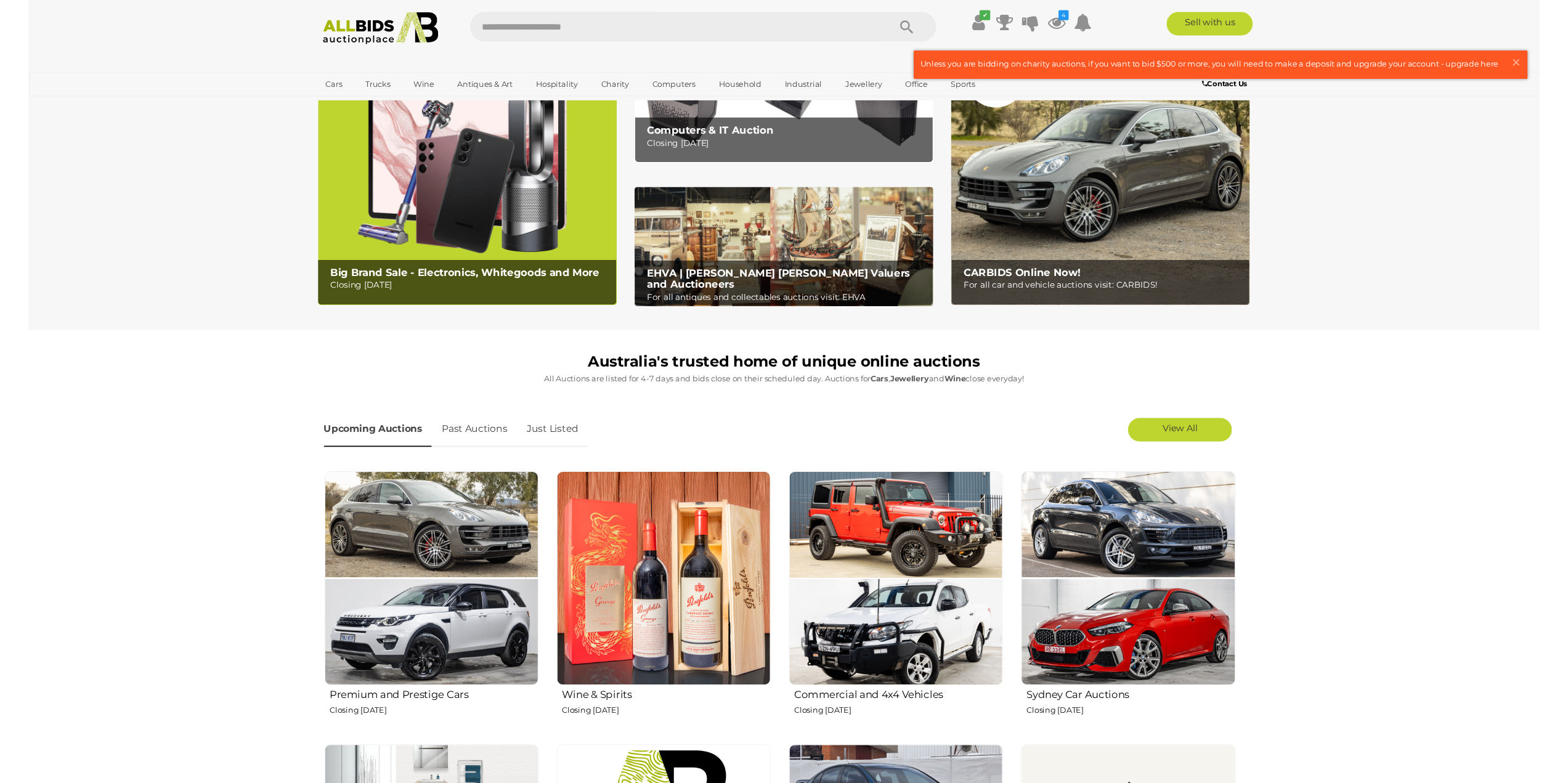
scroll to position [123, 0]
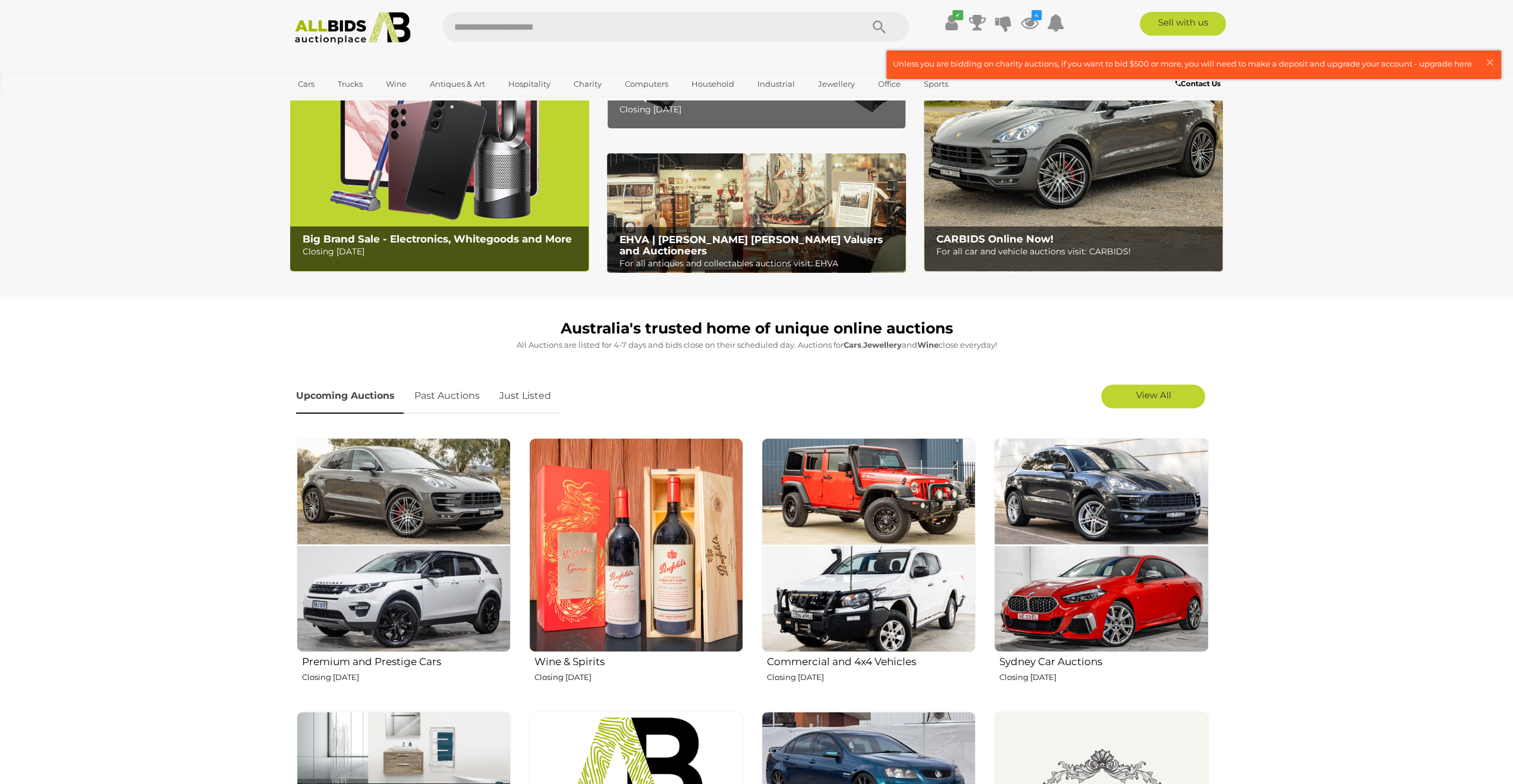
click at [407, 477] on img at bounding box center [403, 544] width 214 height 214
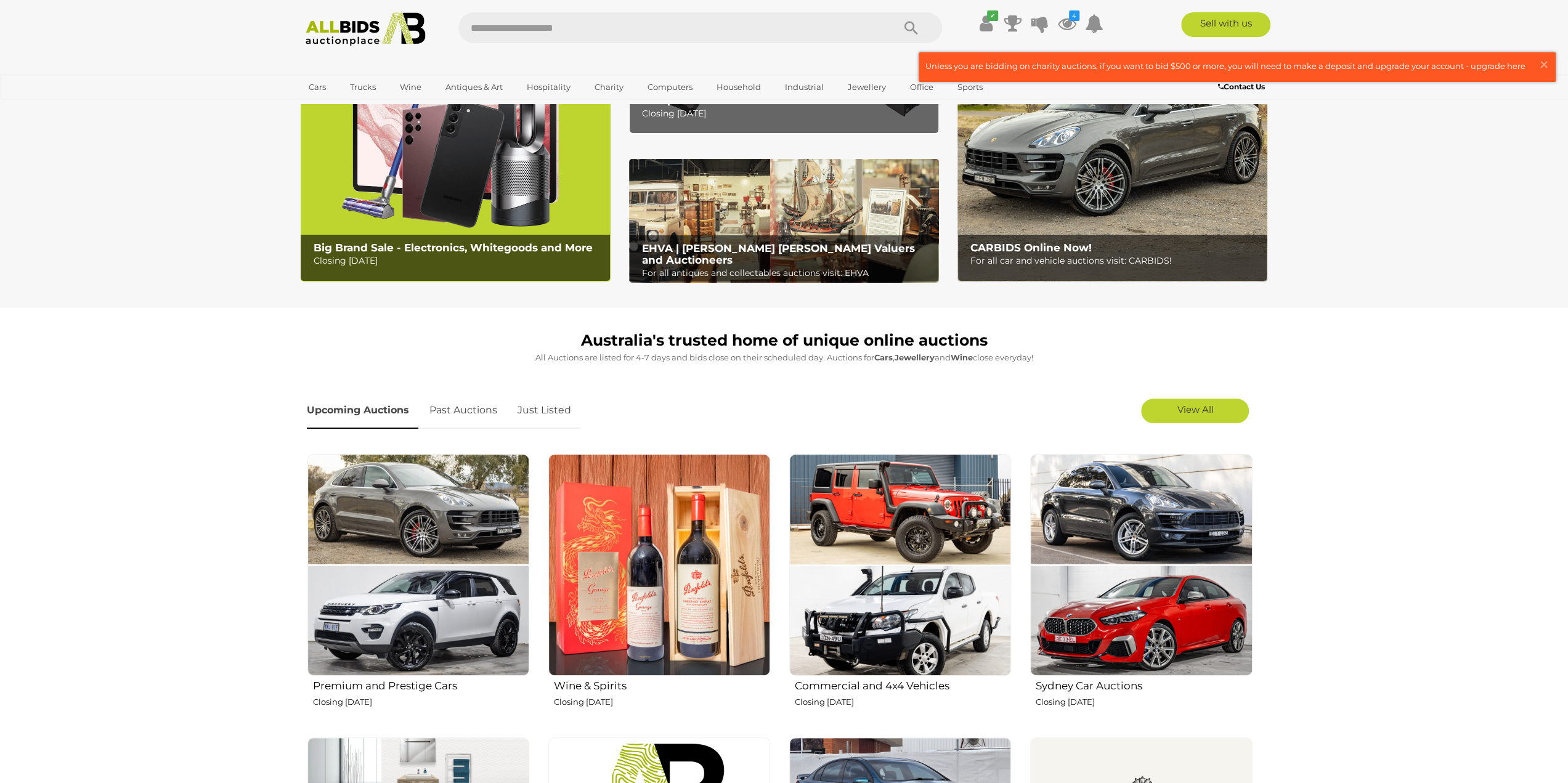
click at [674, 578] on img at bounding box center [659, 564] width 222 height 222
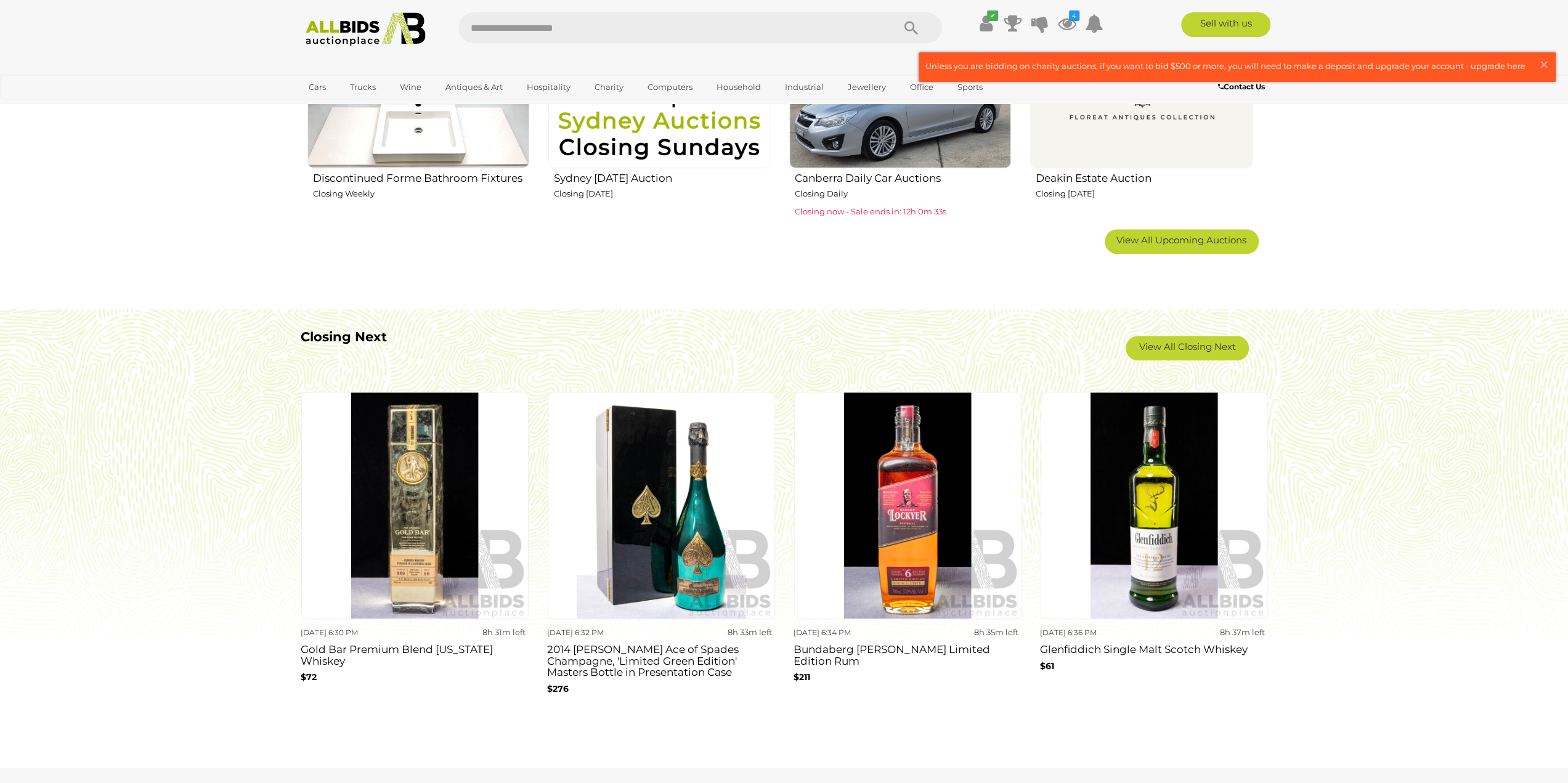
scroll to position [1110, 0]
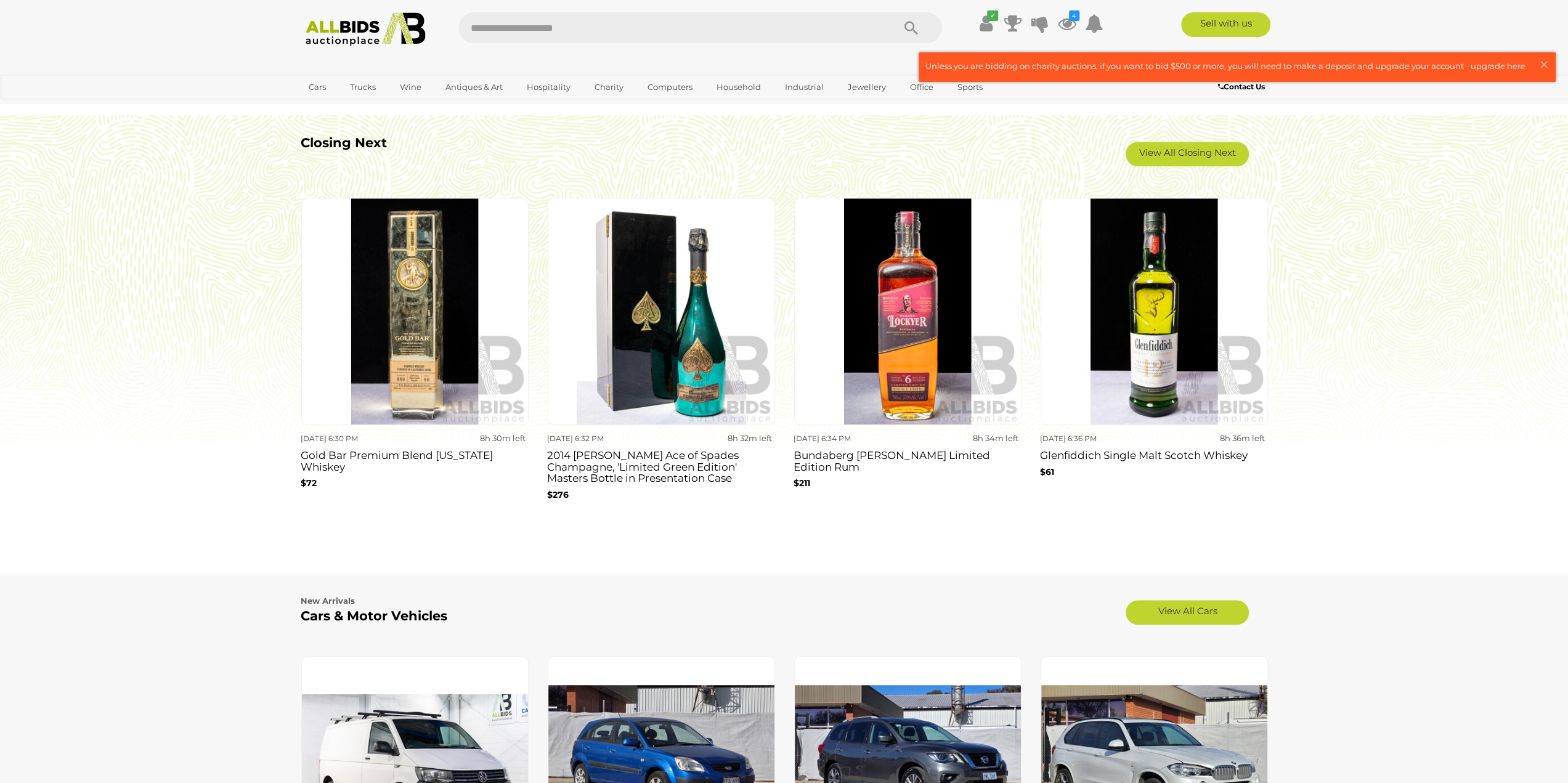
click at [333, 29] on img at bounding box center [366, 29] width 134 height 34
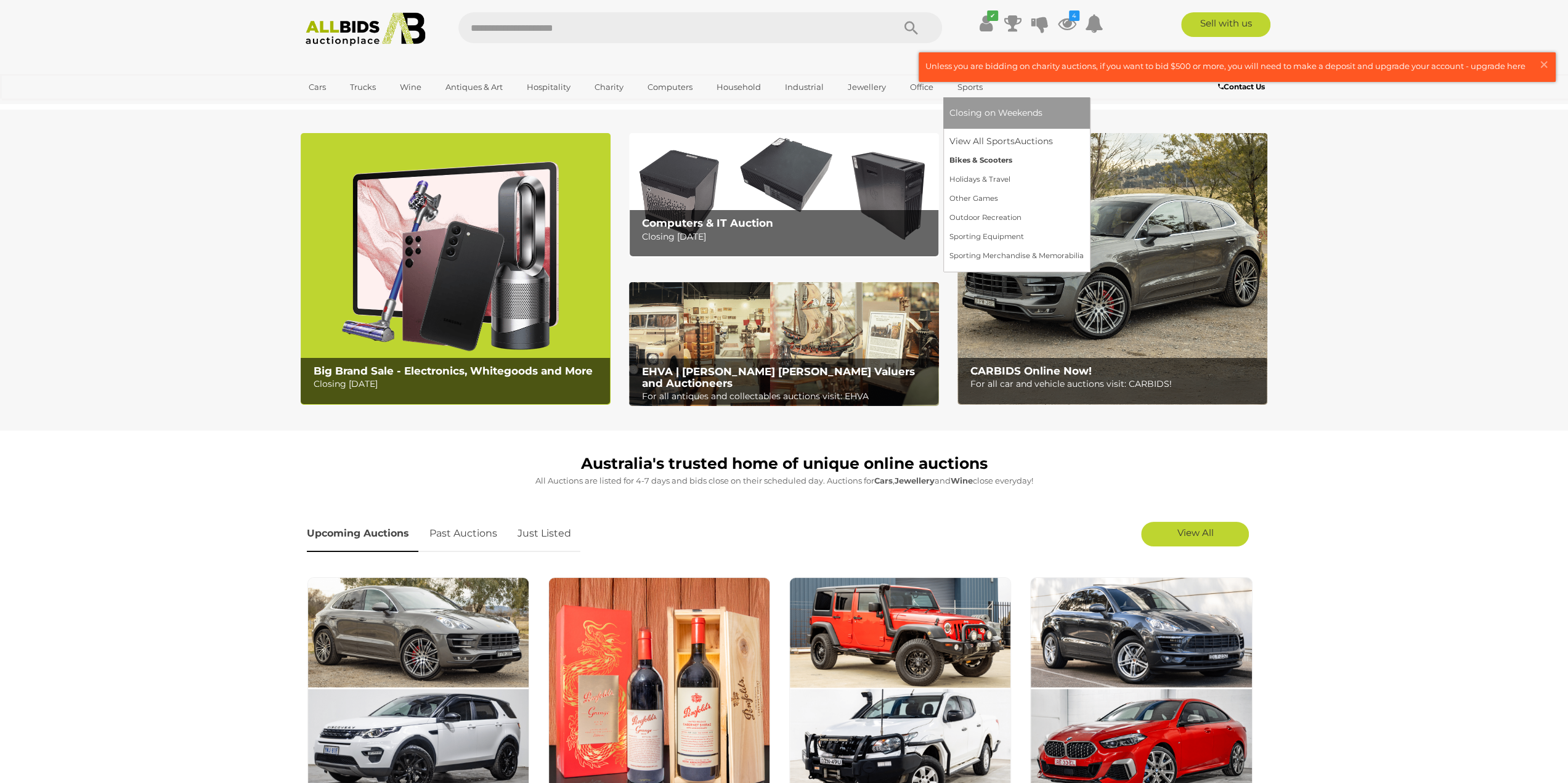
click at [997, 160] on link "Bikes & Scooters" at bounding box center [1017, 160] width 135 height 19
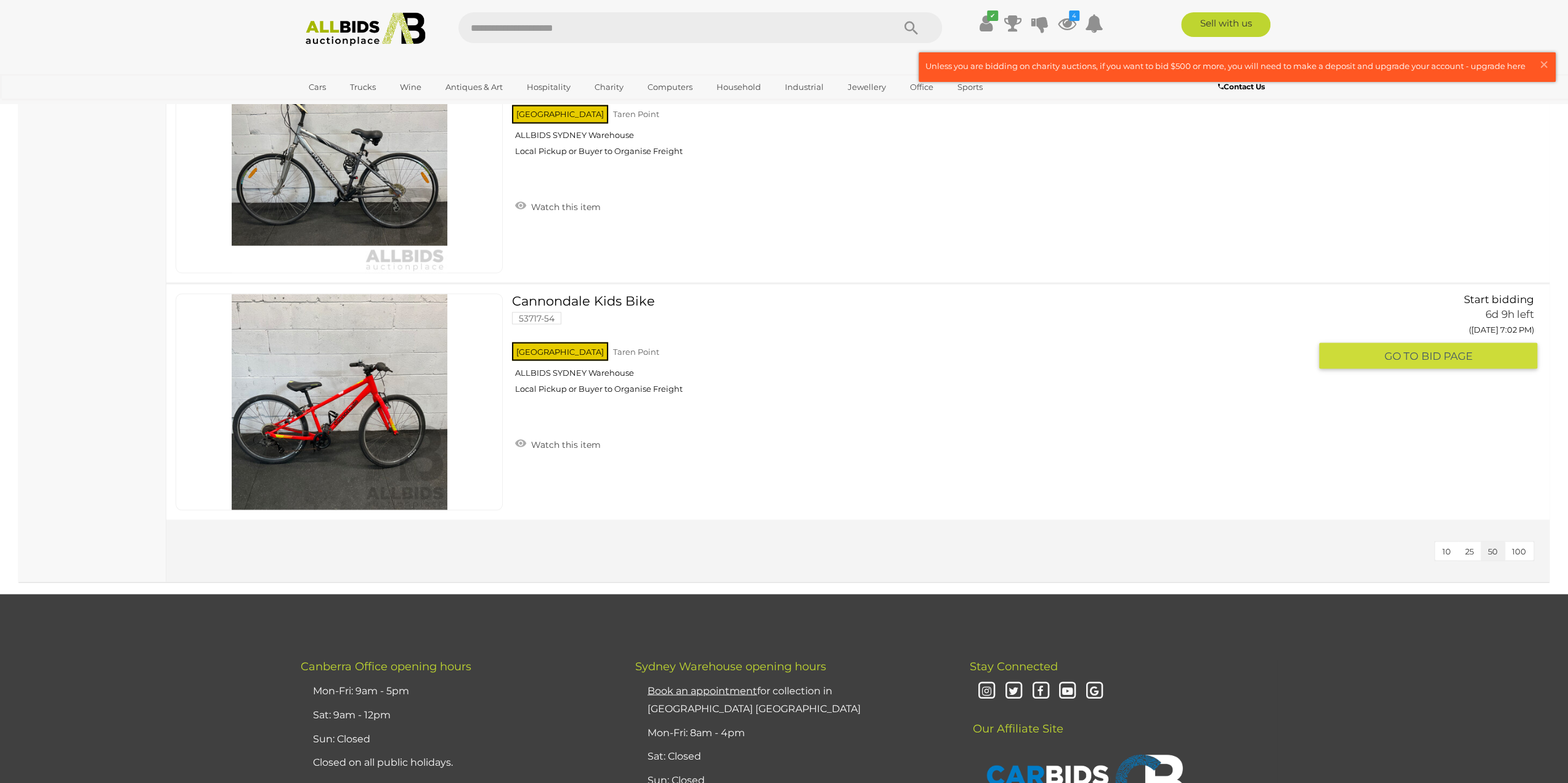
scroll to position [1911, 0]
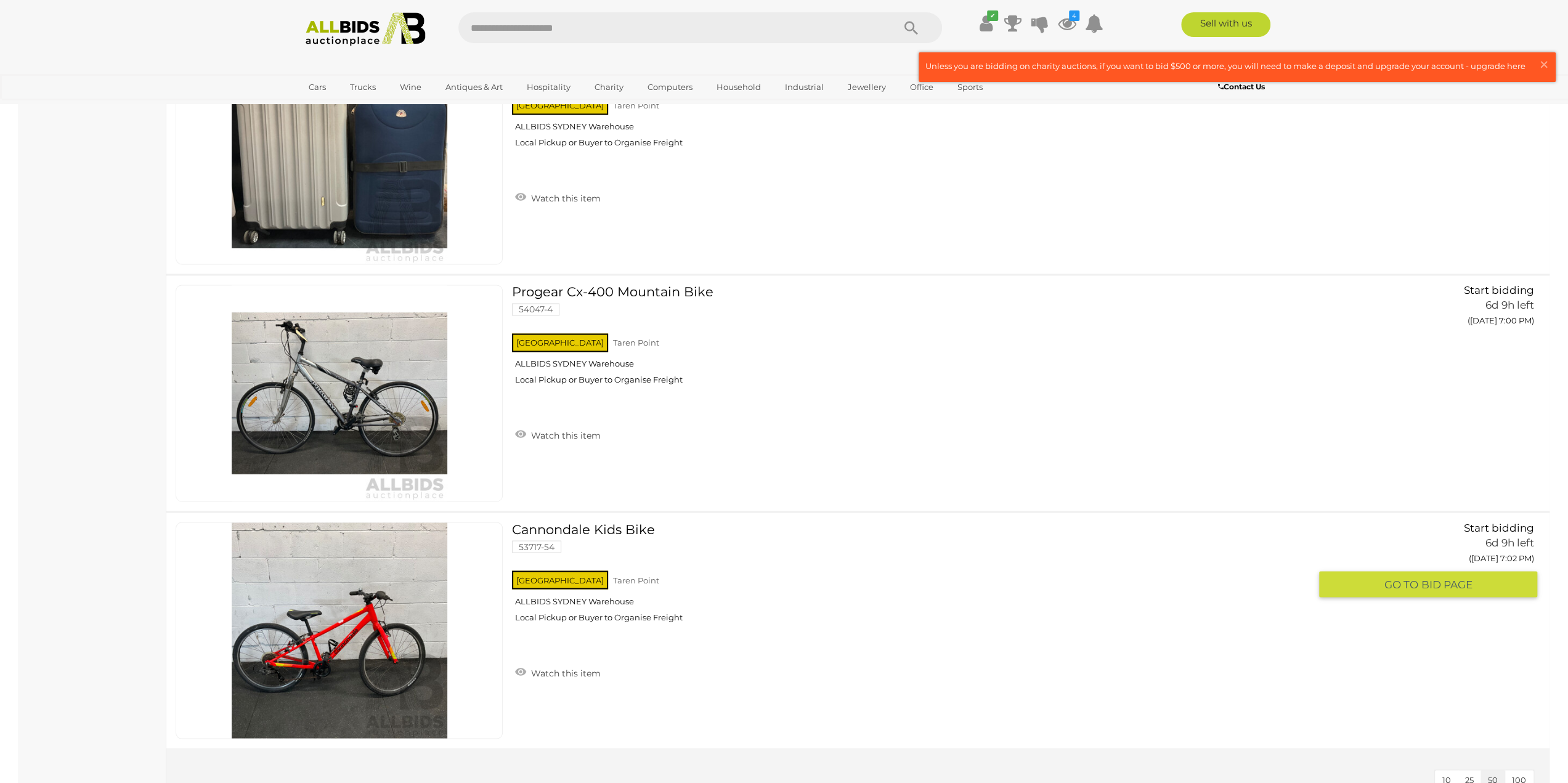
click at [626, 523] on link "Cannondale Kids Bike 53717-54 NSW Taren Point ALLBIDS SYDNEY Warehouse" at bounding box center [915, 577] width 789 height 110
